Goal: Navigation & Orientation: Find specific page/section

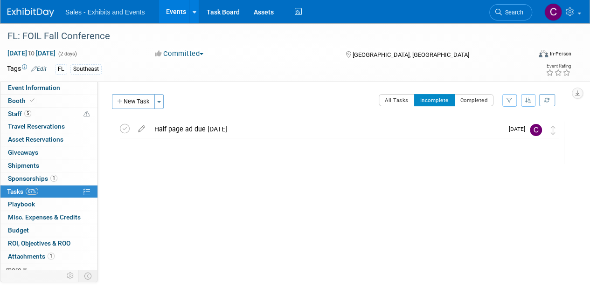
click at [178, 8] on link "Events" at bounding box center [176, 11] width 34 height 23
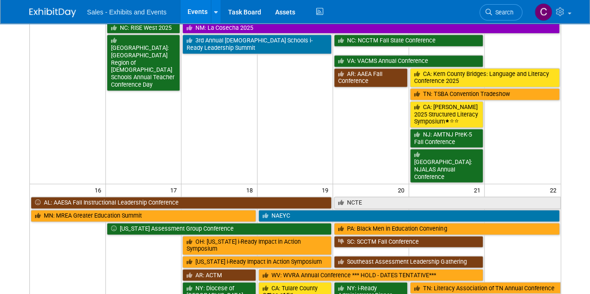
scroll to position [613, 0]
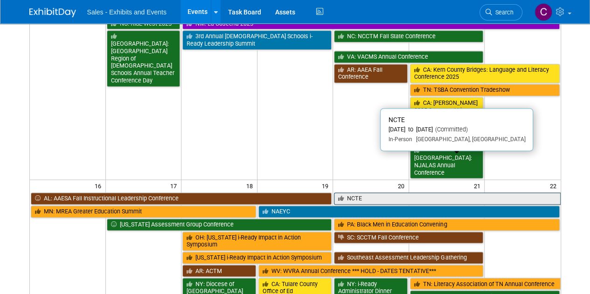
click at [394, 193] on link "NCTE" at bounding box center [447, 199] width 226 height 12
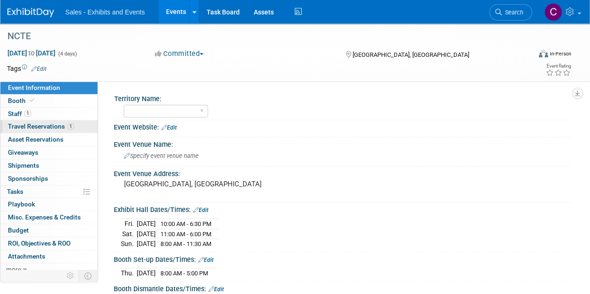
click at [23, 126] on span "Travel Reservations 1" at bounding box center [41, 126] width 66 height 7
